Goal: Information Seeking & Learning: Learn about a topic

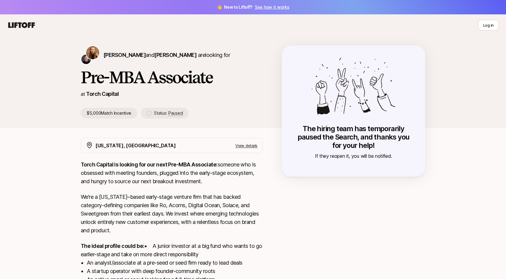
scroll to position [92, 0]
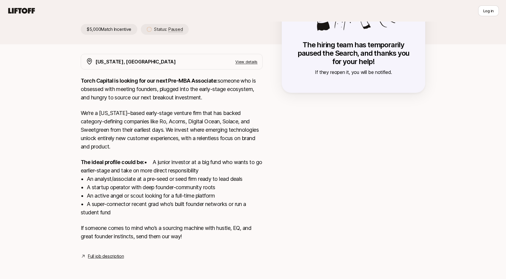
drag, startPoint x: 157, startPoint y: 168, endPoint x: 151, endPoint y: 172, distance: 7.6
click at [151, 172] on p "The ideal profile could be: • A junior investor at a big fund who wants to go e…" at bounding box center [172, 187] width 182 height 59
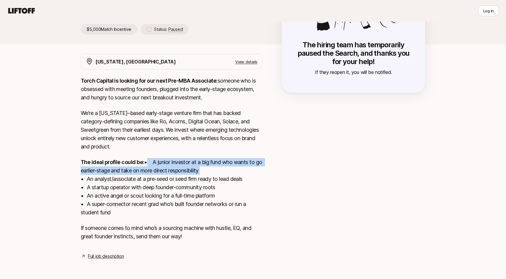
drag, startPoint x: 150, startPoint y: 172, endPoint x: 79, endPoint y: 164, distance: 72.3
click at [79, 164] on div "[US_STATE], [GEOGRAPHIC_DATA] View details Torch Capital is looking for our nex…" at bounding box center [253, 157] width 359 height 206
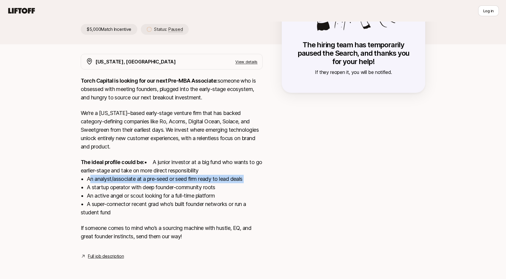
drag, startPoint x: 87, startPoint y: 178, endPoint x: 252, endPoint y: 180, distance: 164.5
click at [252, 180] on p "The ideal profile could be: • A junior investor at a big fund who wants to go e…" at bounding box center [172, 187] width 182 height 59
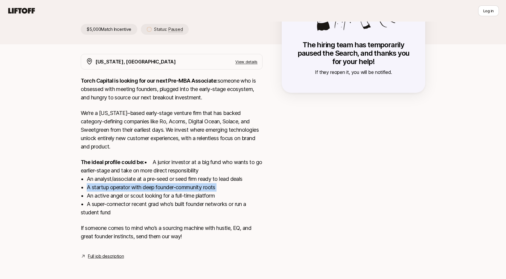
drag, startPoint x: 222, startPoint y: 185, endPoint x: 85, endPoint y: 190, distance: 136.8
click at [85, 190] on p "The ideal profile could be: • A junior investor at a big fund who wants to go e…" at bounding box center [172, 187] width 182 height 59
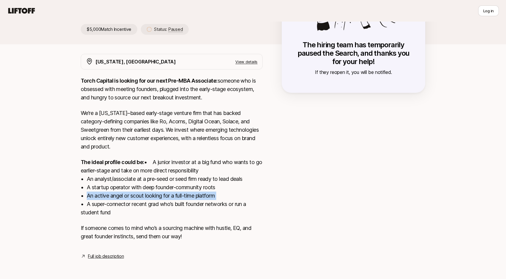
drag, startPoint x: 84, startPoint y: 194, endPoint x: 219, endPoint y: 195, distance: 134.9
click at [219, 195] on p "The ideal profile could be: • A junior investor at a big fund who wants to go e…" at bounding box center [172, 187] width 182 height 59
drag, startPoint x: 167, startPoint y: 206, endPoint x: 153, endPoint y: 210, distance: 14.7
click at [167, 206] on p "The ideal profile could be: • A junior investor at a big fund who wants to go e…" at bounding box center [172, 187] width 182 height 59
drag, startPoint x: 119, startPoint y: 214, endPoint x: 87, endPoint y: 207, distance: 32.6
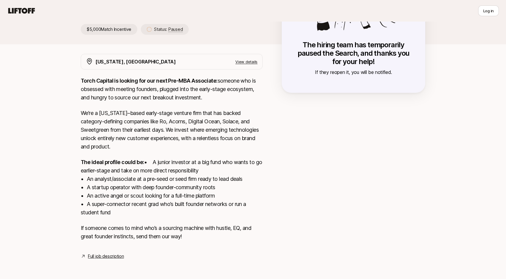
click at [87, 207] on p "The ideal profile could be: • A junior investor at a big fund who wants to go e…" at bounding box center [172, 187] width 182 height 59
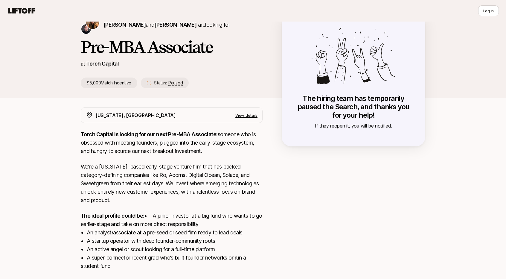
scroll to position [0, 0]
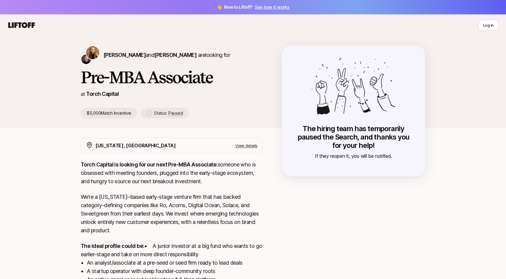
click at [126, 116] on p "$5,000 Match Incentive" at bounding box center [109, 113] width 57 height 11
click at [114, 54] on span "[PERSON_NAME]" at bounding box center [125, 55] width 42 height 6
